Goal: Task Accomplishment & Management: Manage account settings

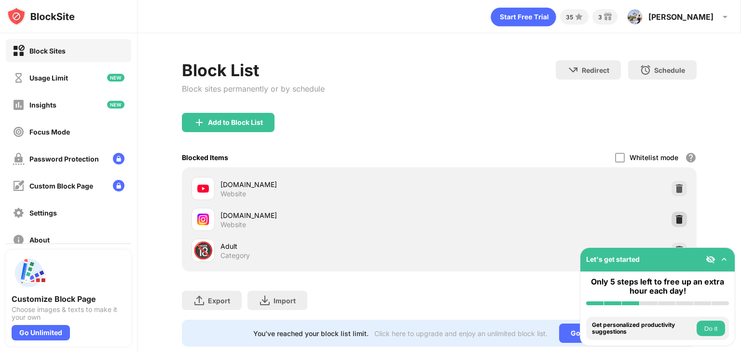
click at [675, 216] on img at bounding box center [680, 220] width 10 height 10
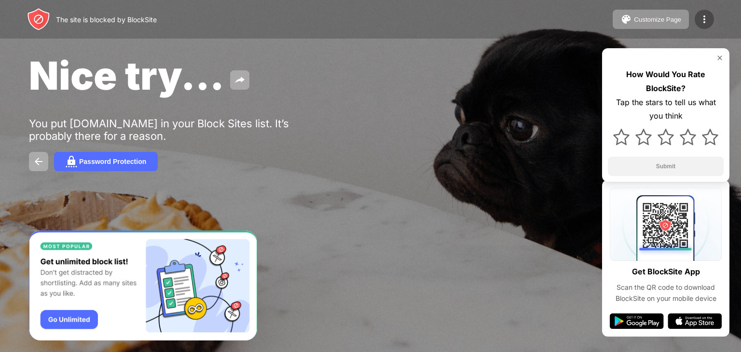
click at [696, 24] on div at bounding box center [704, 19] width 19 height 19
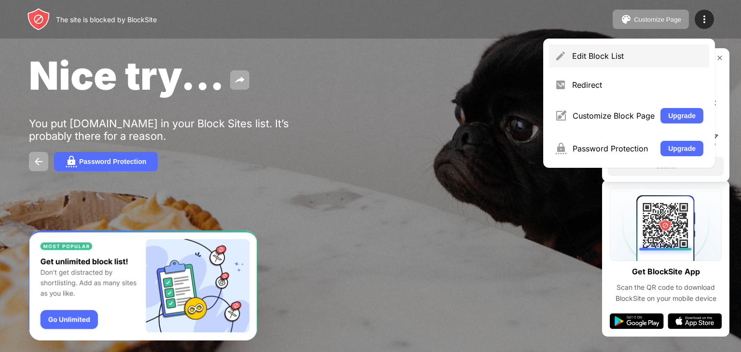
click at [601, 57] on div "Edit Block List" at bounding box center [637, 56] width 131 height 10
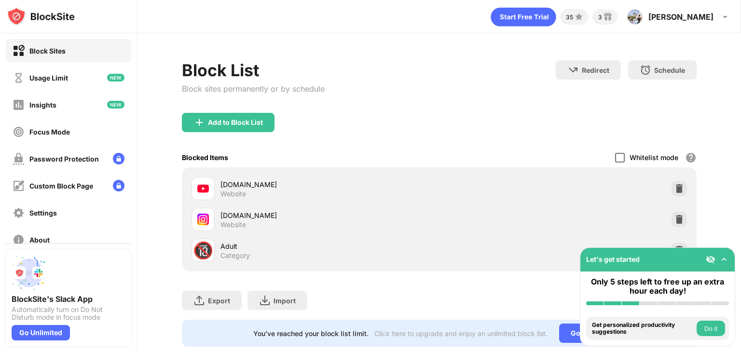
click at [615, 154] on div at bounding box center [620, 158] width 10 height 10
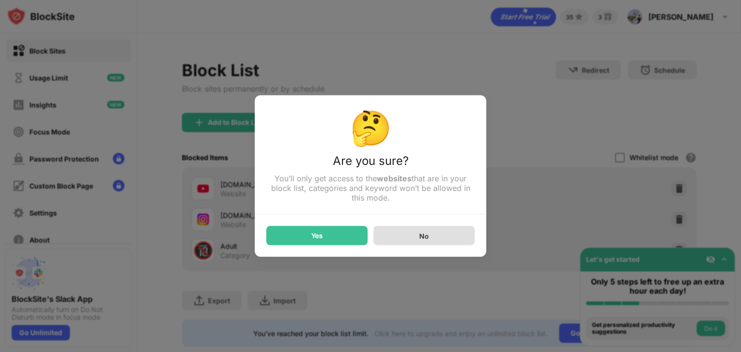
click at [394, 234] on div "No" at bounding box center [423, 235] width 101 height 19
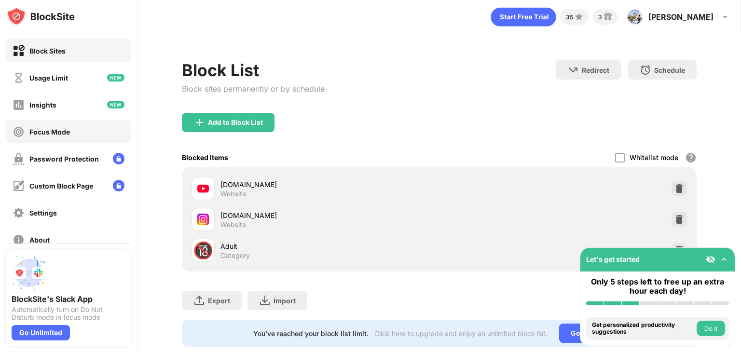
click at [65, 136] on div "Focus Mode" at bounding box center [41, 132] width 57 height 12
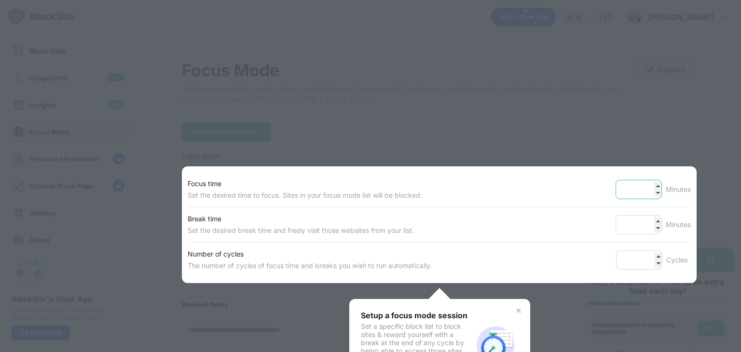
click at [650, 186] on input "**" at bounding box center [639, 189] width 46 height 19
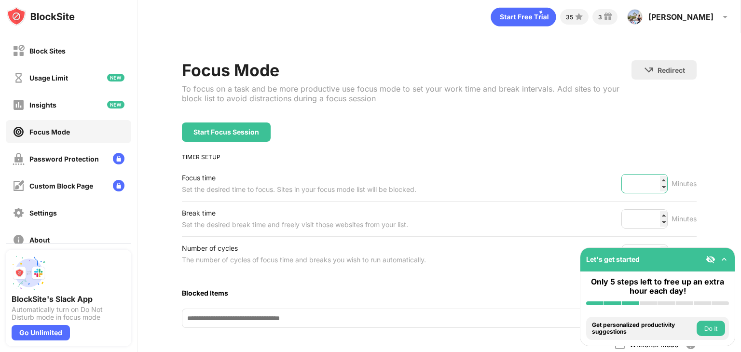
click at [650, 186] on input "**" at bounding box center [644, 183] width 46 height 19
click at [658, 179] on input "***" at bounding box center [644, 183] width 46 height 19
click at [645, 180] on input "***" at bounding box center [644, 183] width 46 height 19
type input "***"
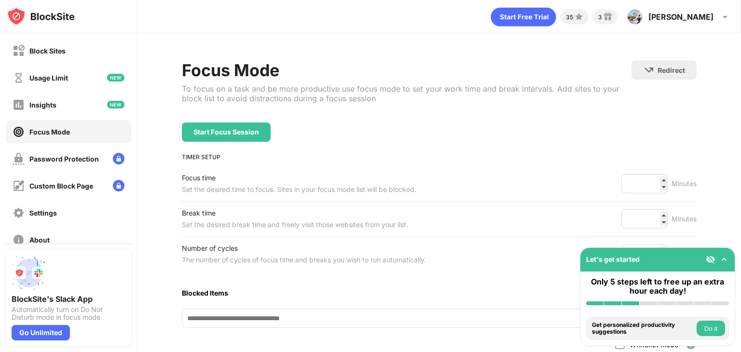
click at [619, 144] on div "Focus Mode To focus on a task and be more productive use focus mode to set your…" at bounding box center [439, 281] width 515 height 442
click at [726, 262] on img at bounding box center [724, 260] width 10 height 10
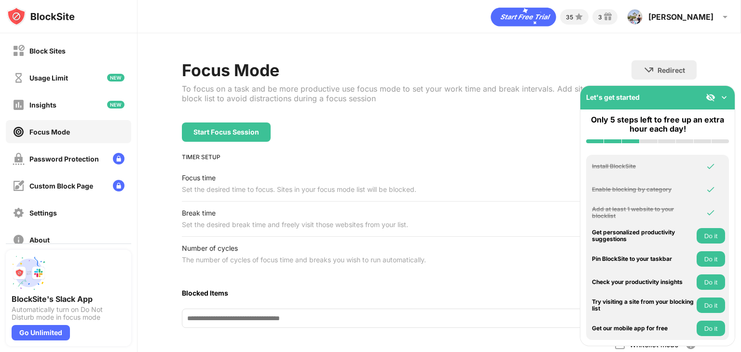
click at [727, 99] on img at bounding box center [724, 98] width 10 height 10
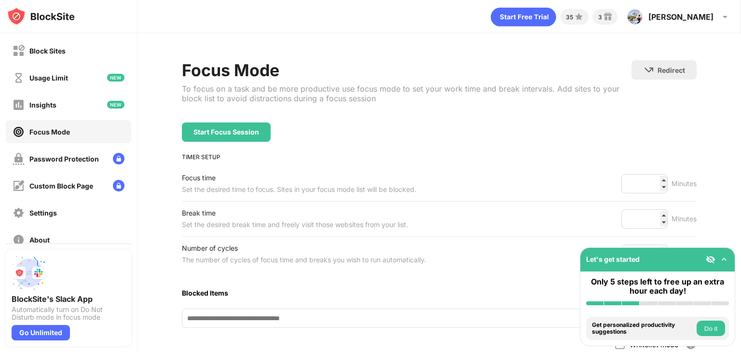
click at [722, 260] on img at bounding box center [724, 260] width 10 height 10
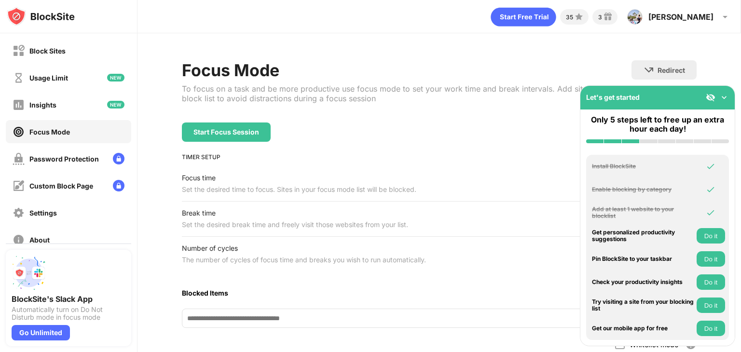
click at [720, 96] on img at bounding box center [724, 98] width 10 height 10
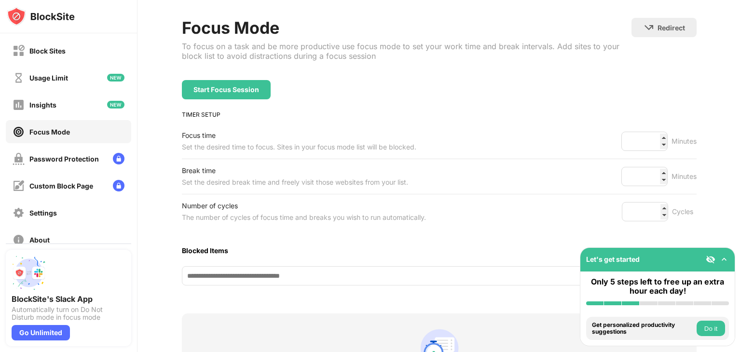
scroll to position [46, 0]
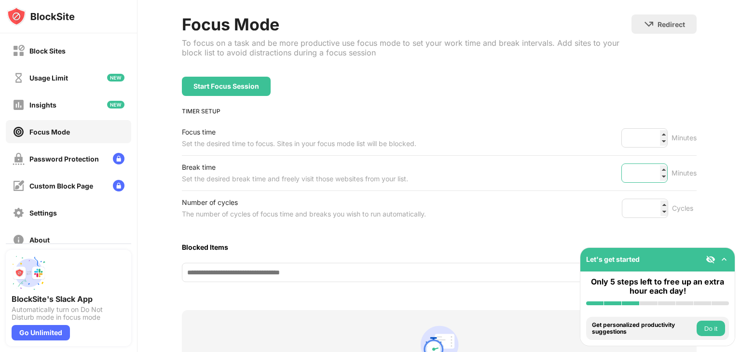
click at [654, 176] on input "*" at bounding box center [644, 173] width 46 height 19
type input "*"
click at [654, 176] on input "*" at bounding box center [644, 173] width 46 height 19
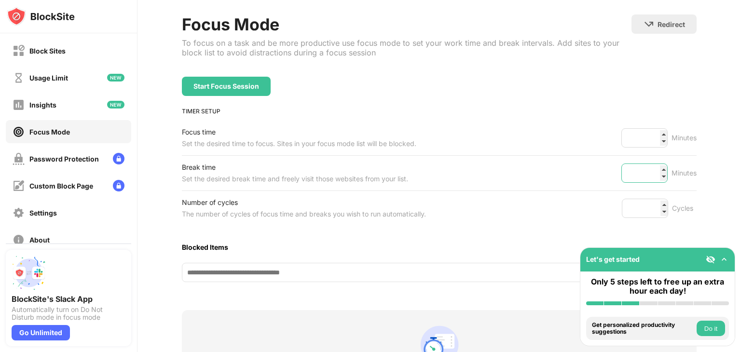
click at [654, 176] on input "*" at bounding box center [644, 173] width 46 height 19
click at [641, 176] on input "*" at bounding box center [644, 173] width 46 height 19
type input "*"
click at [693, 168] on div "Focus Mode To focus on a task and be more productive use focus mode to set your…" at bounding box center [440, 235] width 604 height 497
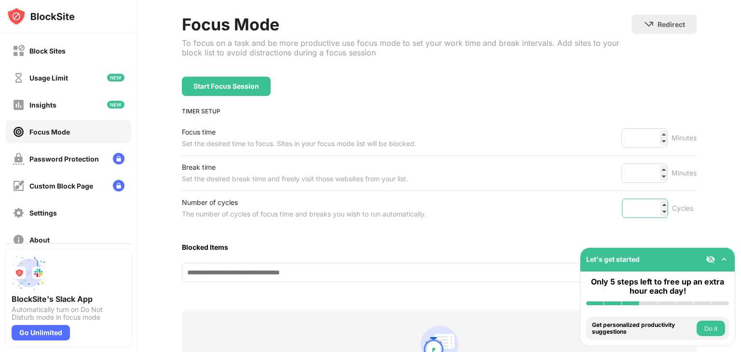
type input "*"
click at [657, 210] on input "*" at bounding box center [645, 208] width 46 height 19
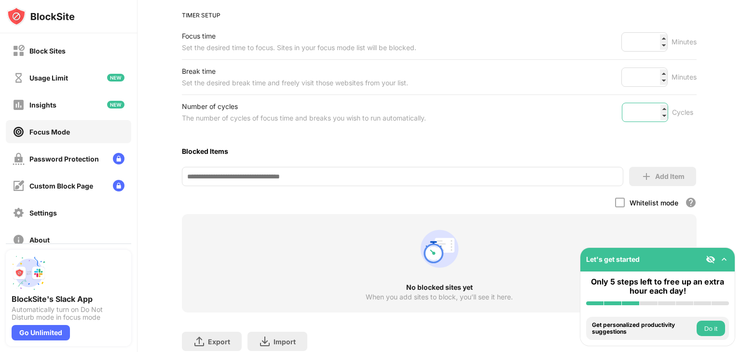
scroll to position [146, 0]
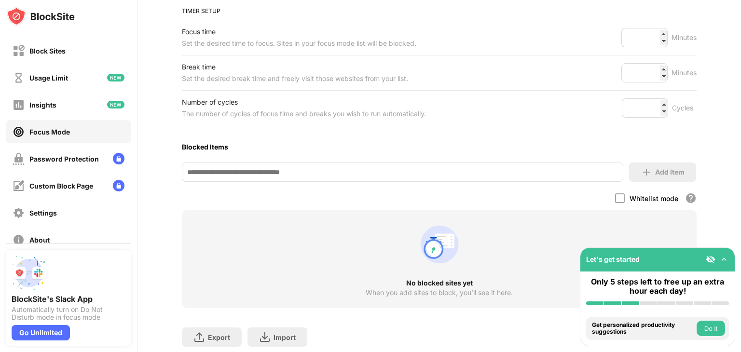
click at [467, 184] on div "Focus Mode To focus on a task and be more productive use focus mode to set your…" at bounding box center [439, 135] width 515 height 442
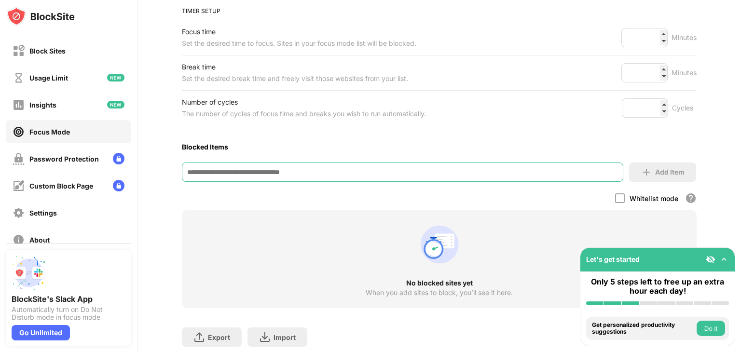
click at [451, 175] on input at bounding box center [402, 172] width 441 height 19
type input "*"
type input "**********"
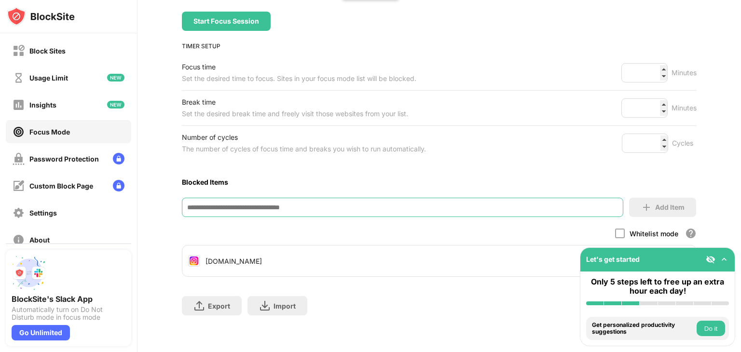
scroll to position [117, 0]
click at [372, 209] on input at bounding box center [402, 207] width 441 height 19
type input "**********"
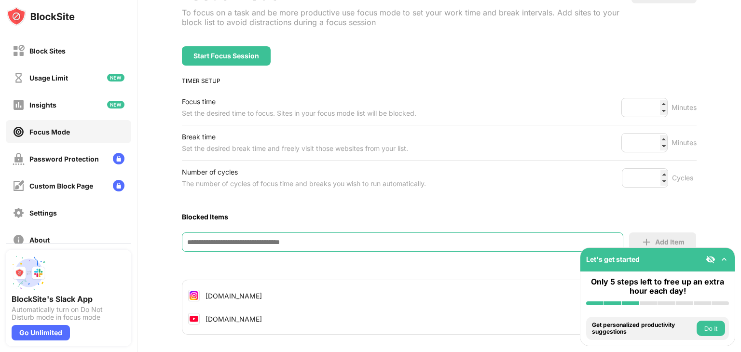
scroll to position [77, 0]
click at [229, 57] on div "Start Focus Session" at bounding box center [226, 56] width 66 height 8
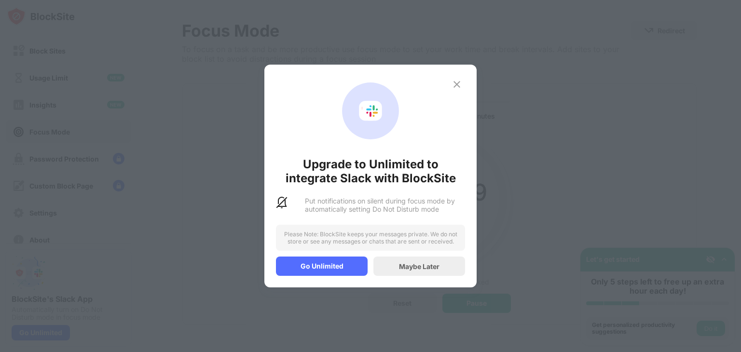
scroll to position [46, 0]
click at [403, 263] on div "Maybe Later" at bounding box center [419, 266] width 41 height 8
